Goal: Transaction & Acquisition: Purchase product/service

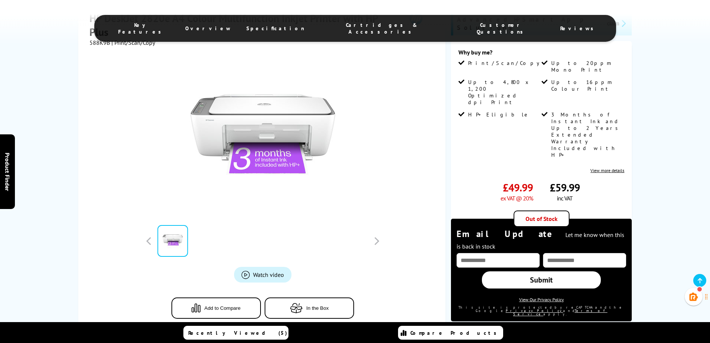
scroll to position [149, 0]
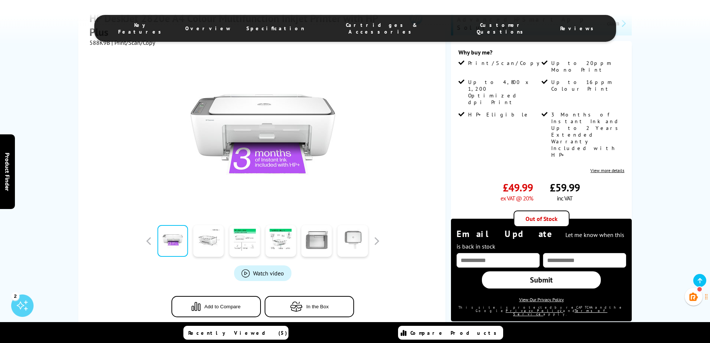
click at [375, 26] on span "Cartridges & Accessories" at bounding box center [382, 28] width 125 height 13
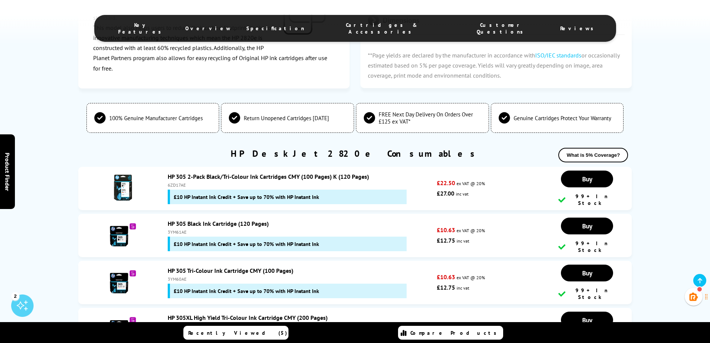
scroll to position [1801, 0]
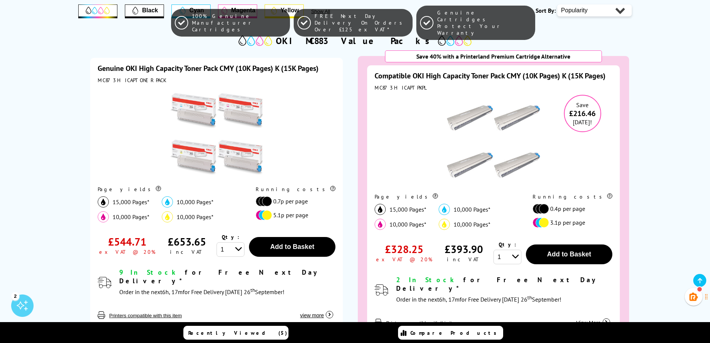
scroll to position [186, 0]
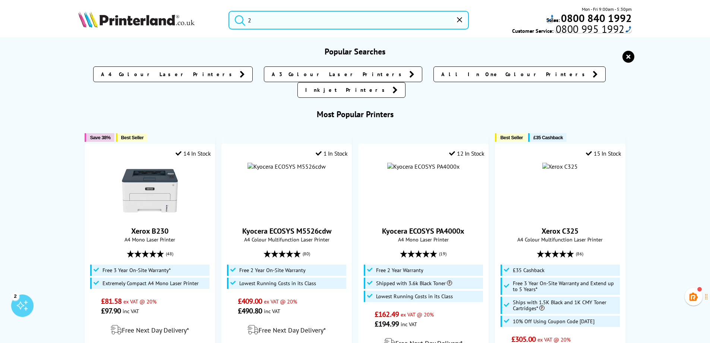
click at [266, 20] on input "2" at bounding box center [349, 20] width 241 height 19
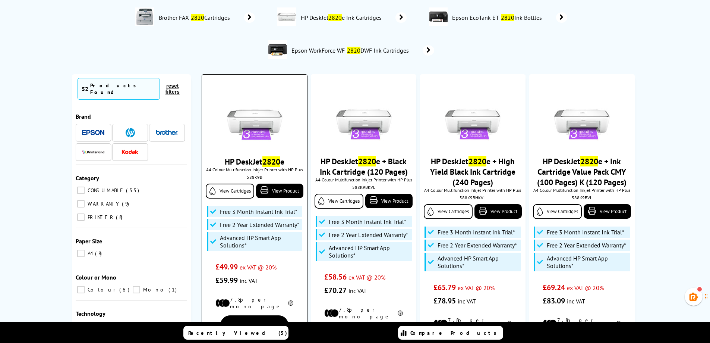
scroll to position [37, 0]
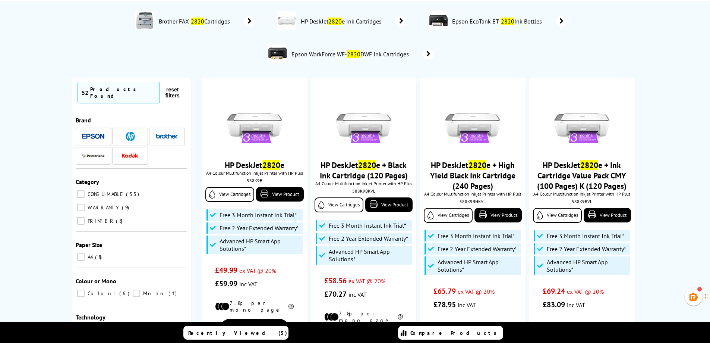
type input "2820"
click at [127, 132] on img at bounding box center [130, 136] width 9 height 9
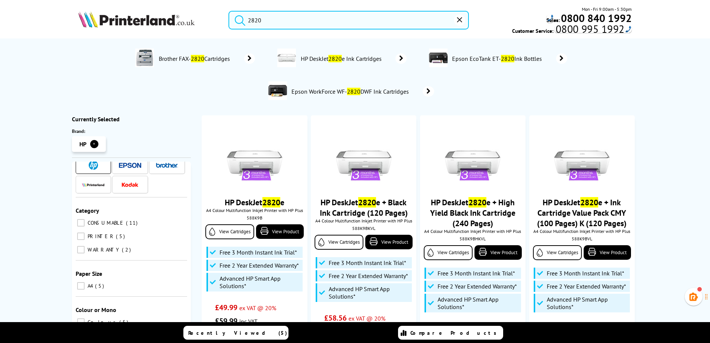
scroll to position [121, 0]
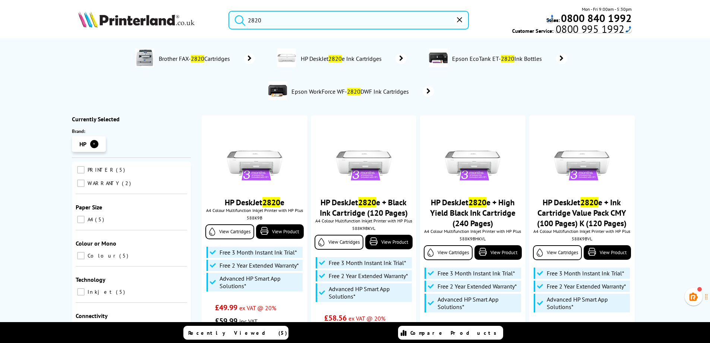
click at [83, 252] on input "Colour 5" at bounding box center [80, 255] width 7 height 7
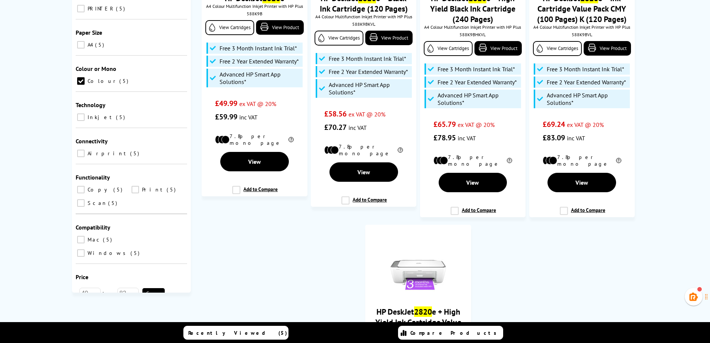
scroll to position [224, 0]
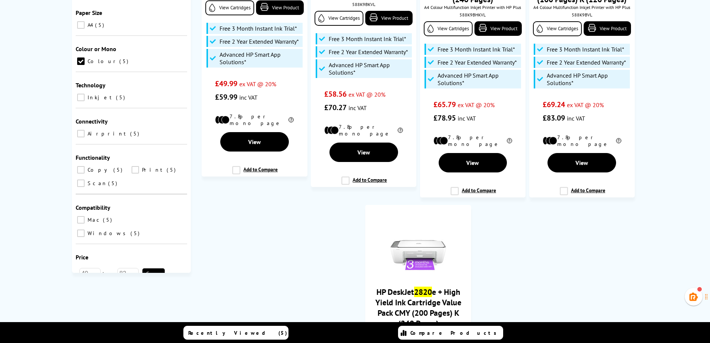
click at [159, 268] on button "Go" at bounding box center [153, 273] width 22 height 10
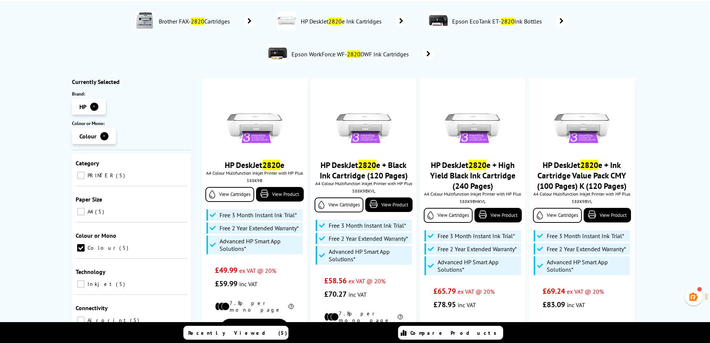
scroll to position [0, 0]
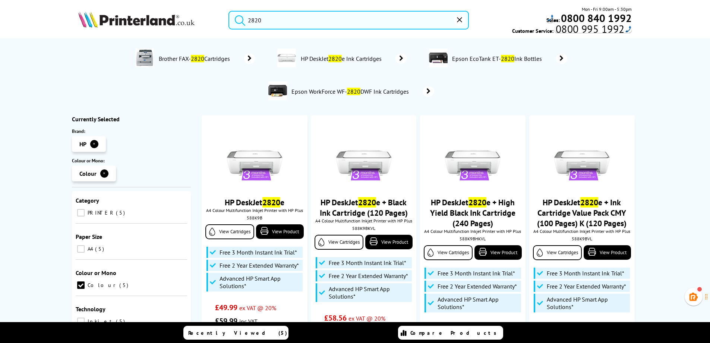
drag, startPoint x: 305, startPoint y: 22, endPoint x: 236, endPoint y: 18, distance: 69.1
click at [236, 18] on form "2820" at bounding box center [349, 20] width 241 height 19
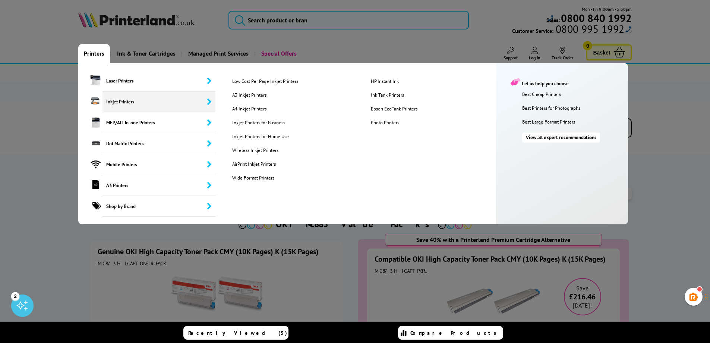
click at [242, 108] on link "A4 Inkjet Printers" at bounding box center [296, 109] width 138 height 6
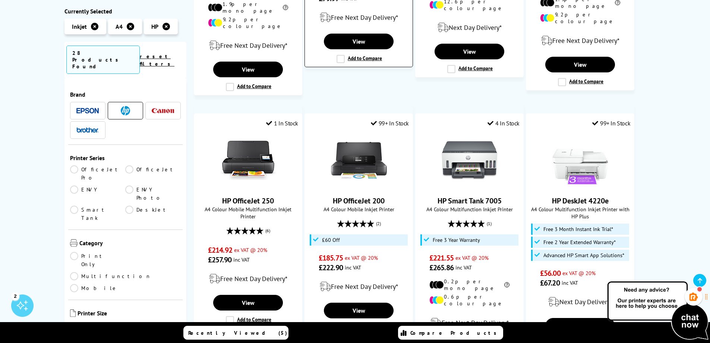
scroll to position [373, 0]
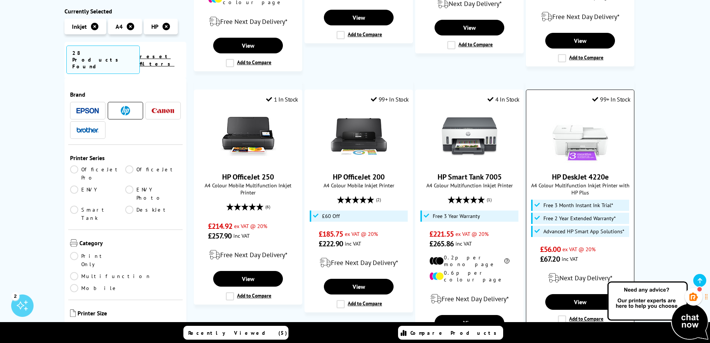
click at [584, 128] on img at bounding box center [581, 137] width 56 height 56
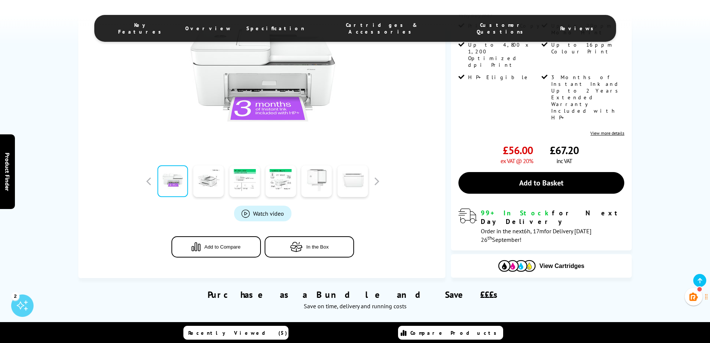
scroll to position [298, 0]
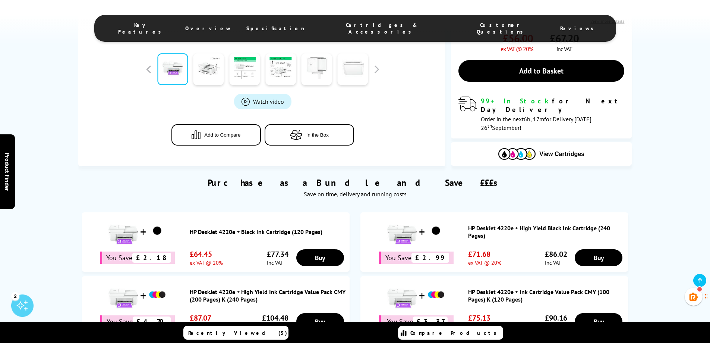
click at [365, 23] on span "Cartridges & Accessories" at bounding box center [382, 28] width 125 height 13
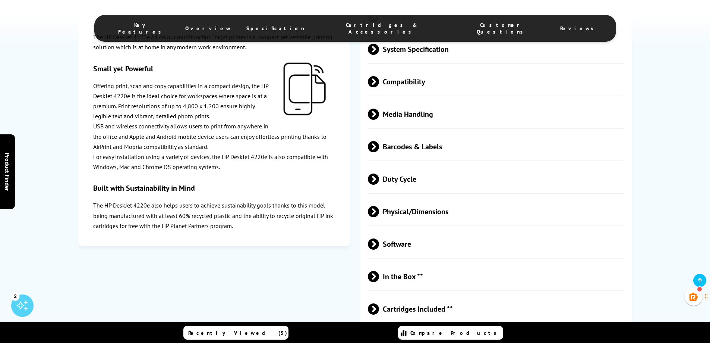
scroll to position [1278, 0]
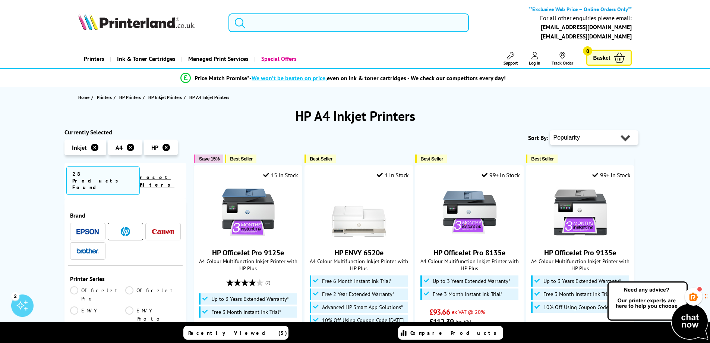
click at [276, 27] on input "search" at bounding box center [349, 22] width 241 height 19
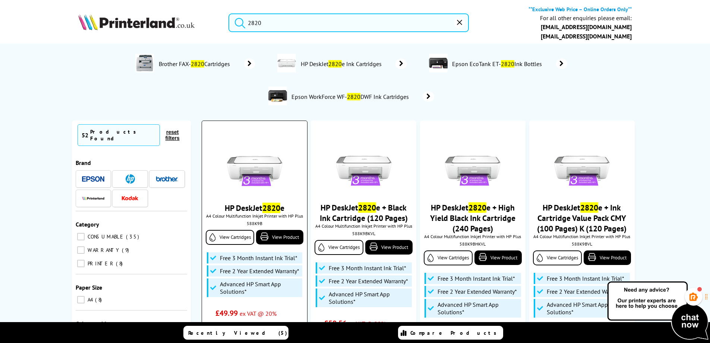
type input "2820"
click at [247, 176] on img at bounding box center [255, 162] width 56 height 56
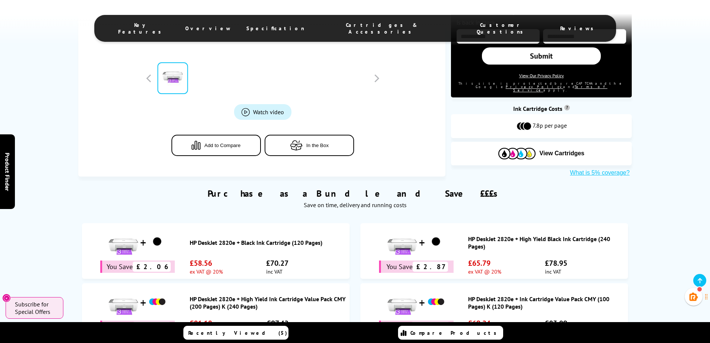
click at [370, 22] on span "Cartridges & Accessories" at bounding box center [382, 28] width 125 height 13
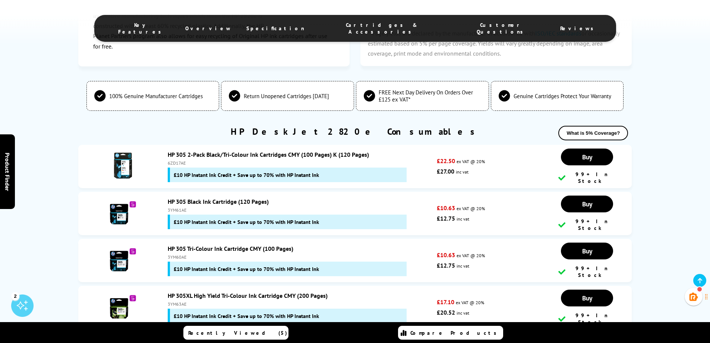
scroll to position [1838, 0]
